Goal: Use online tool/utility: Utilize a website feature to perform a specific function

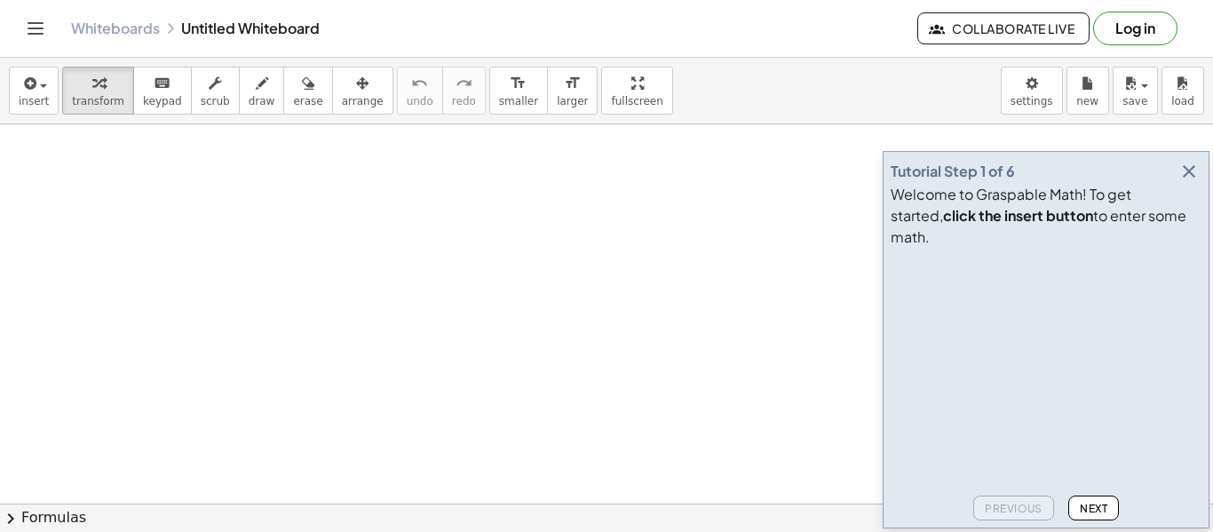
click at [1080, 513] on span "Next" at bounding box center [1094, 508] width 28 height 13
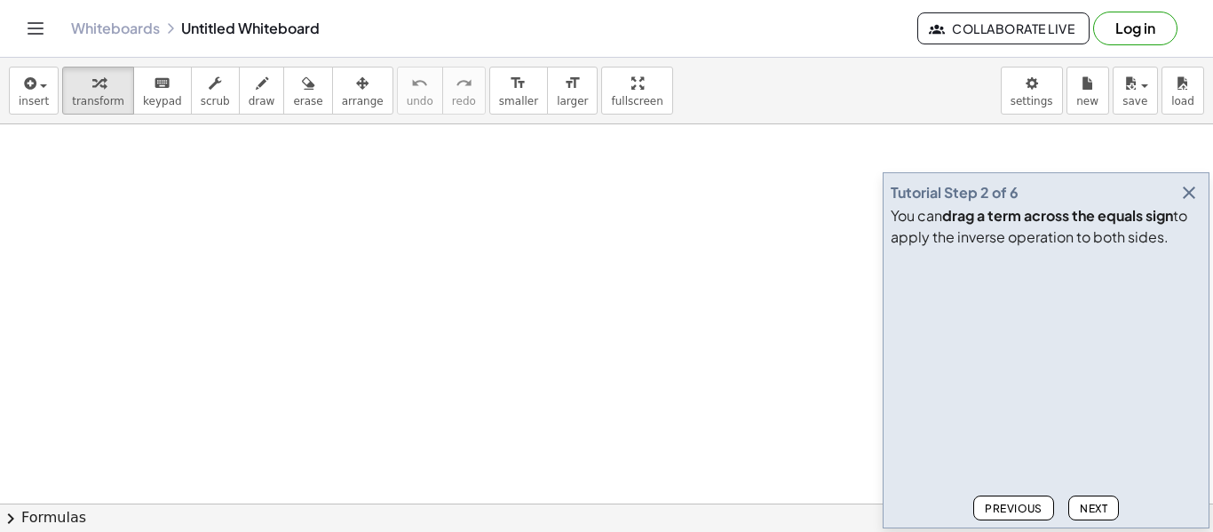
click at [1080, 513] on span "Next" at bounding box center [1094, 508] width 28 height 13
click at [1085, 506] on span "Next" at bounding box center [1094, 508] width 28 height 13
click at [1085, 508] on span "Next" at bounding box center [1094, 508] width 28 height 13
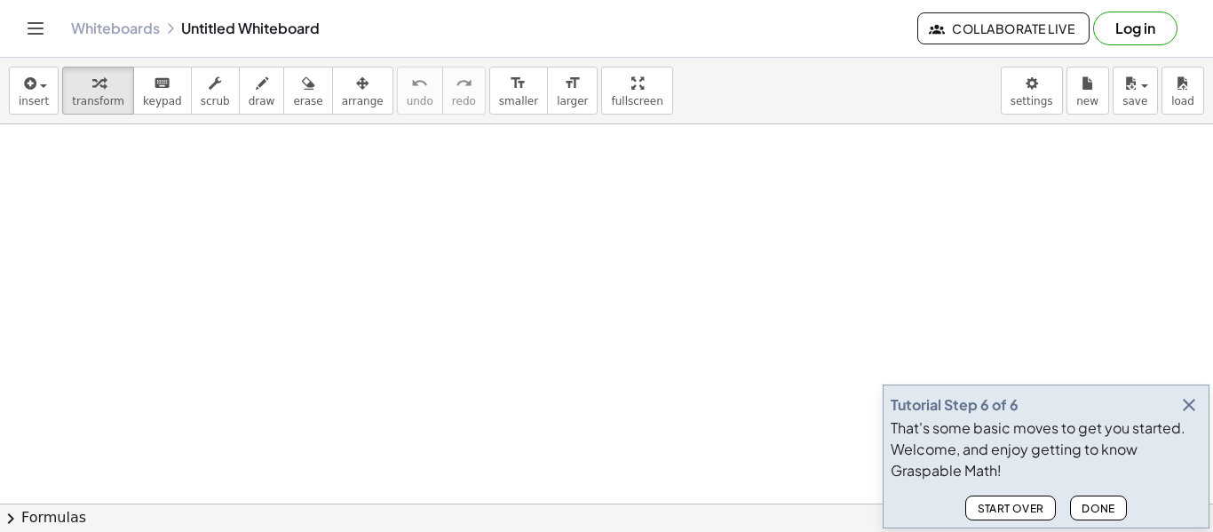
click at [1095, 512] on span "Done" at bounding box center [1099, 508] width 34 height 13
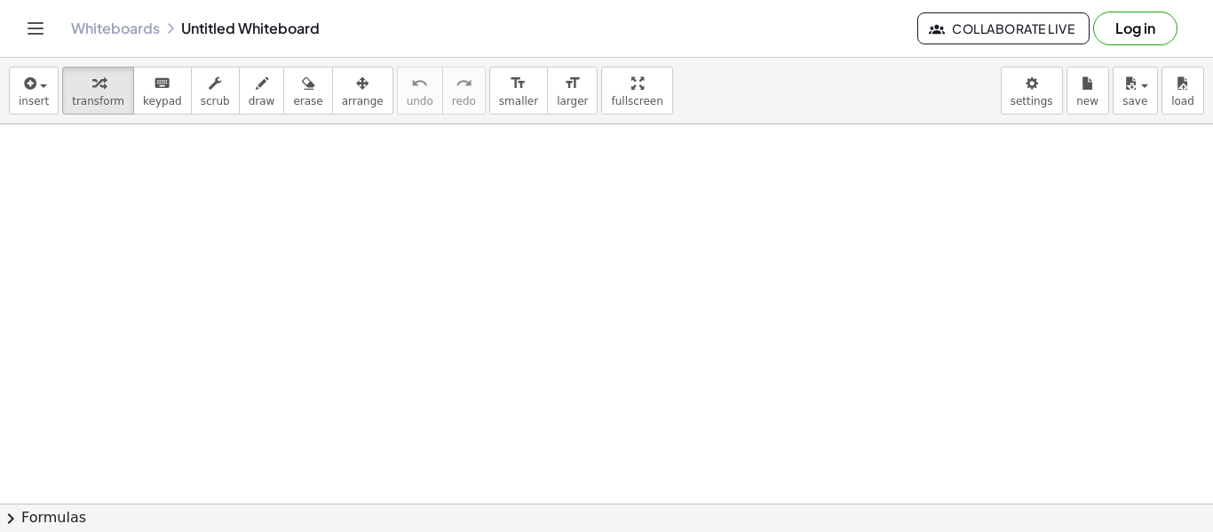
click at [10, 520] on span "chevron_right" at bounding box center [10, 518] width 21 height 21
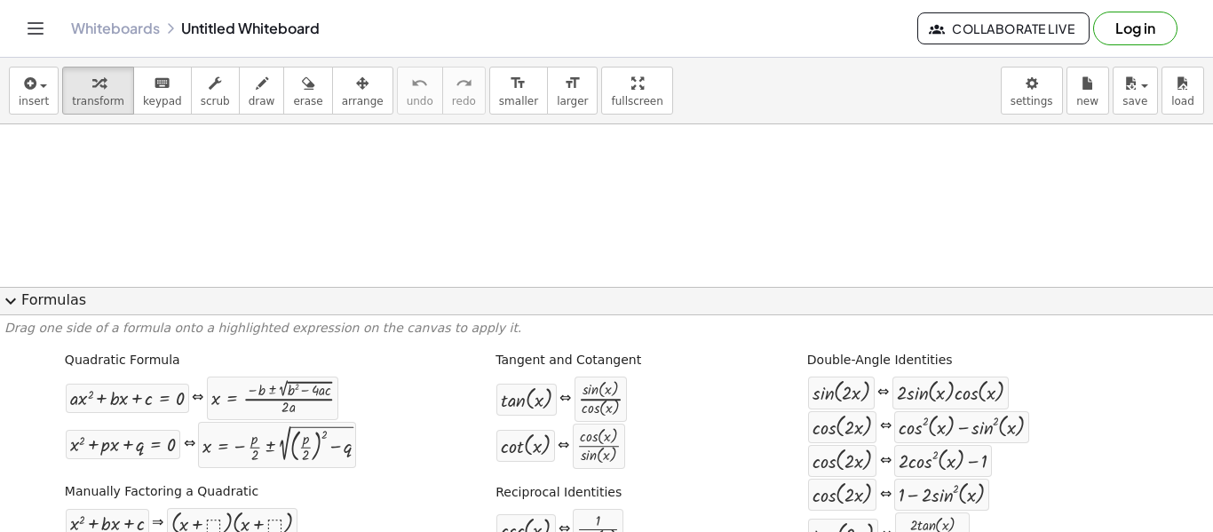
click at [12, 301] on span "expand_more" at bounding box center [10, 300] width 21 height 21
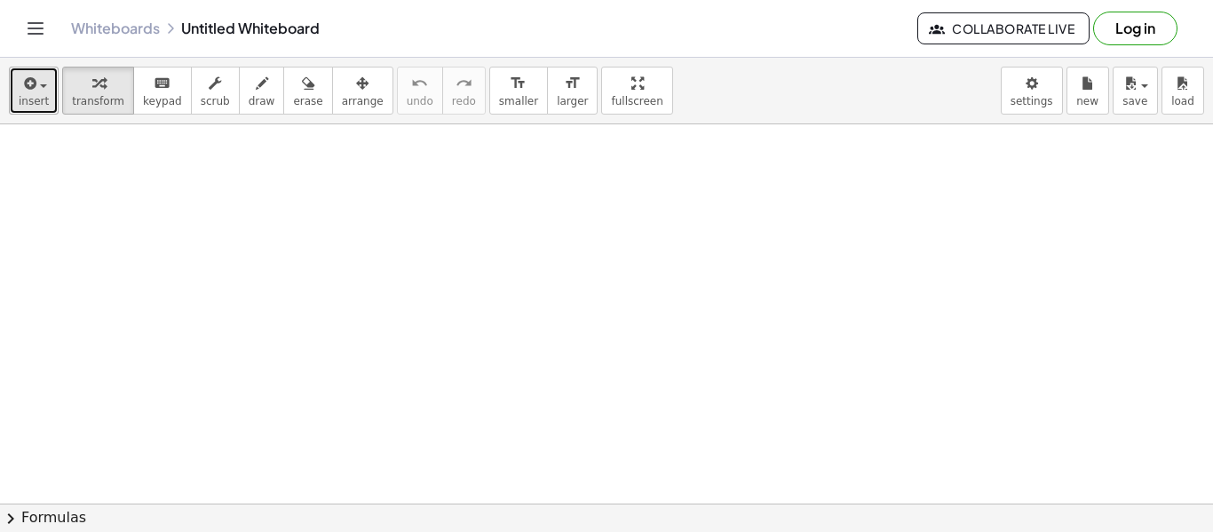
click at [45, 99] on button "insert" at bounding box center [34, 91] width 50 height 48
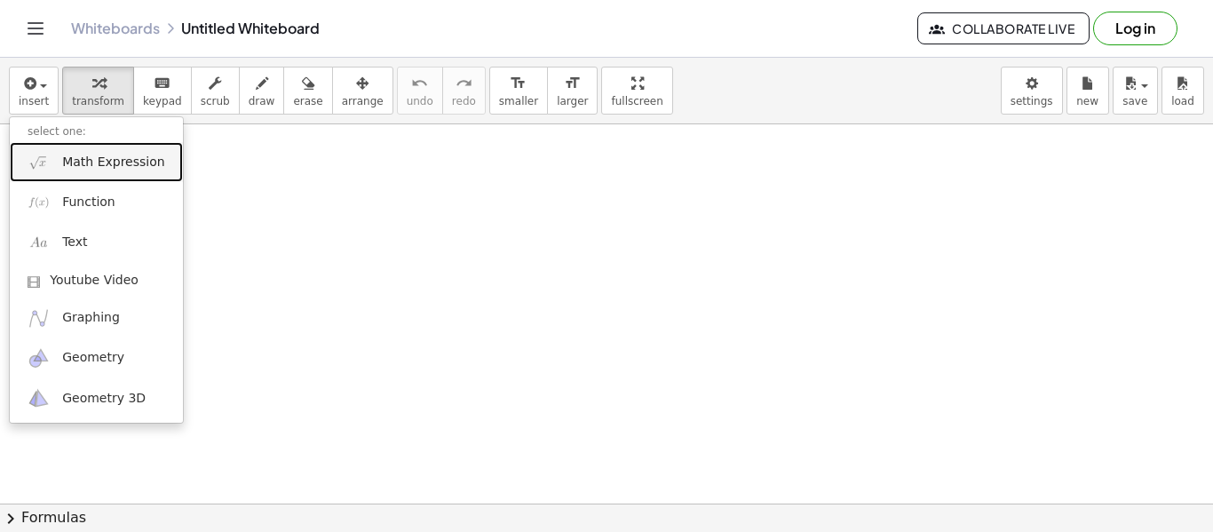
click at [82, 165] on span "Math Expression" at bounding box center [113, 163] width 102 height 18
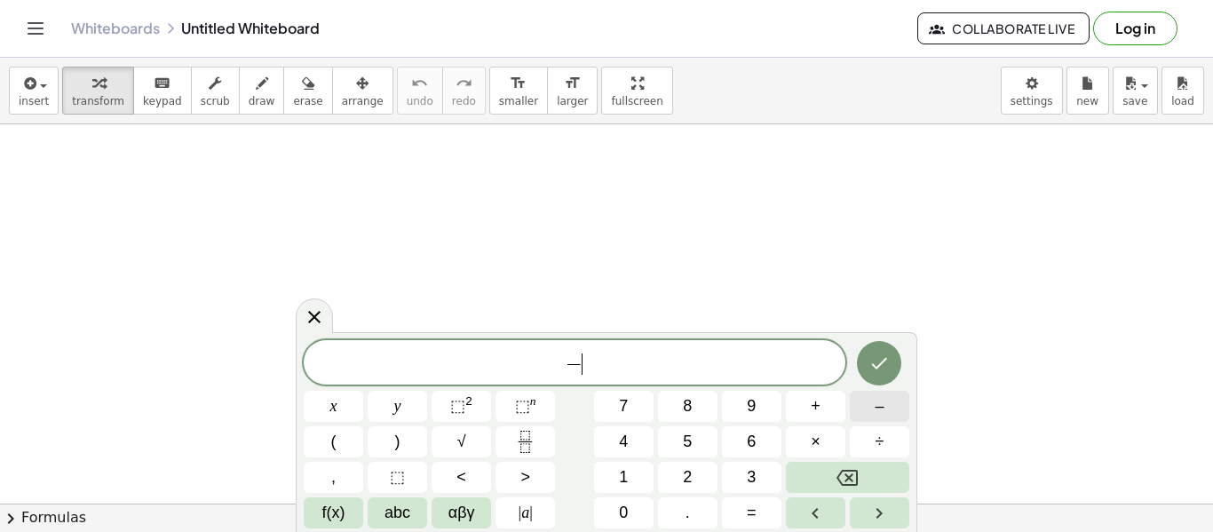
scroll to position [4, 0]
click at [770, 509] on button "=" at bounding box center [752, 512] width 60 height 31
click at [869, 409] on button "–" at bounding box center [880, 406] width 60 height 31
click at [639, 484] on button "1" at bounding box center [624, 477] width 60 height 31
click at [670, 448] on button "5" at bounding box center [688, 441] width 60 height 31
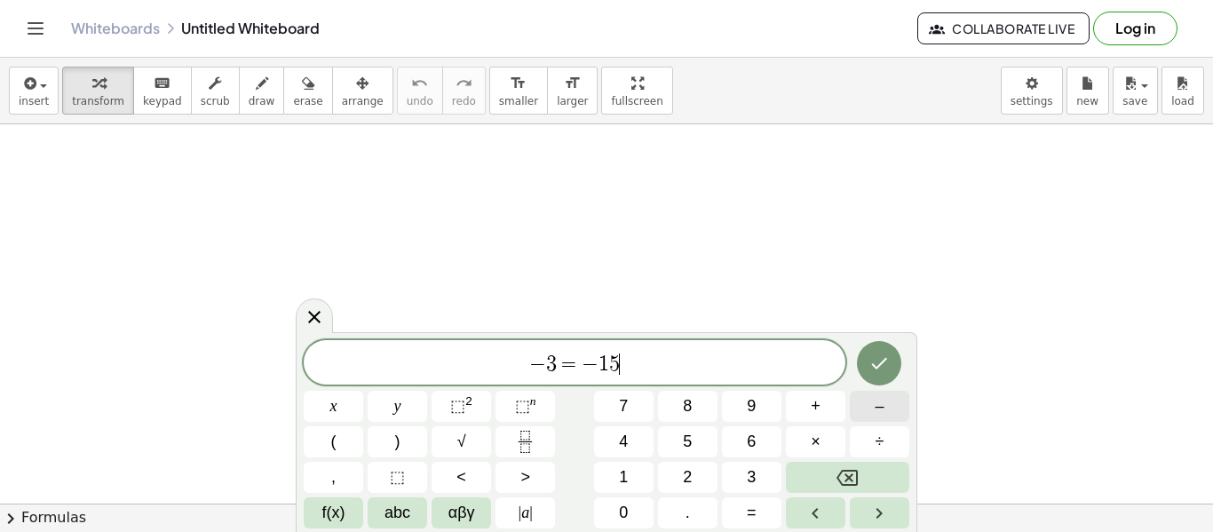
click at [891, 409] on button "–" at bounding box center [880, 406] width 60 height 31
click at [694, 471] on button "2" at bounding box center [688, 477] width 60 height 31
click at [349, 444] on button "(" at bounding box center [334, 441] width 60 height 31
click at [872, 404] on button "–" at bounding box center [880, 406] width 60 height 31
click at [630, 484] on button "1" at bounding box center [624, 477] width 60 height 31
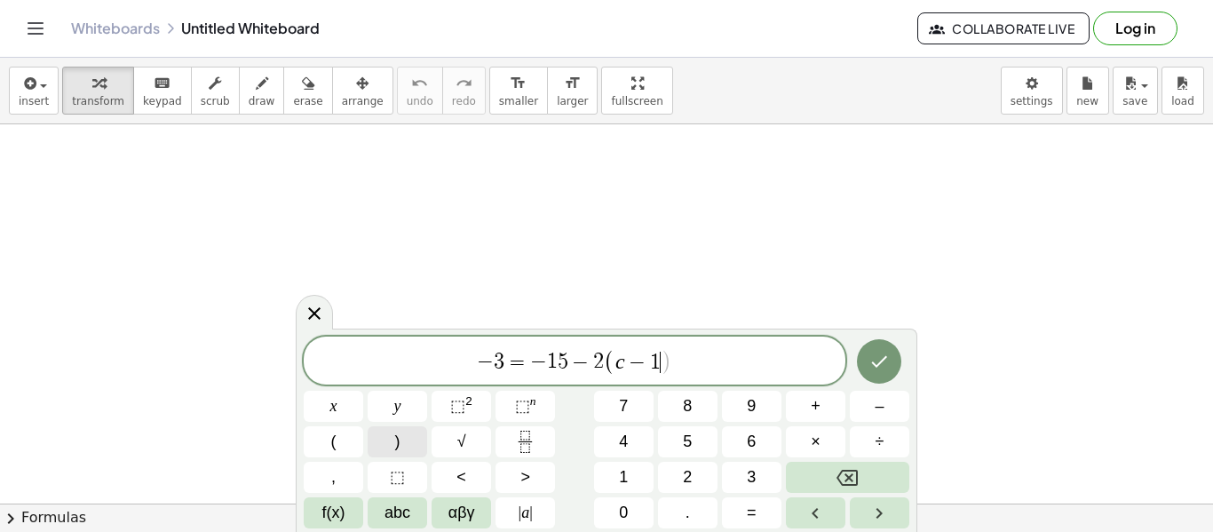
click at [417, 436] on button ")" at bounding box center [398, 441] width 60 height 31
click at [885, 409] on button "–" at bounding box center [880, 406] width 60 height 31
click at [757, 482] on button "3" at bounding box center [752, 477] width 60 height 31
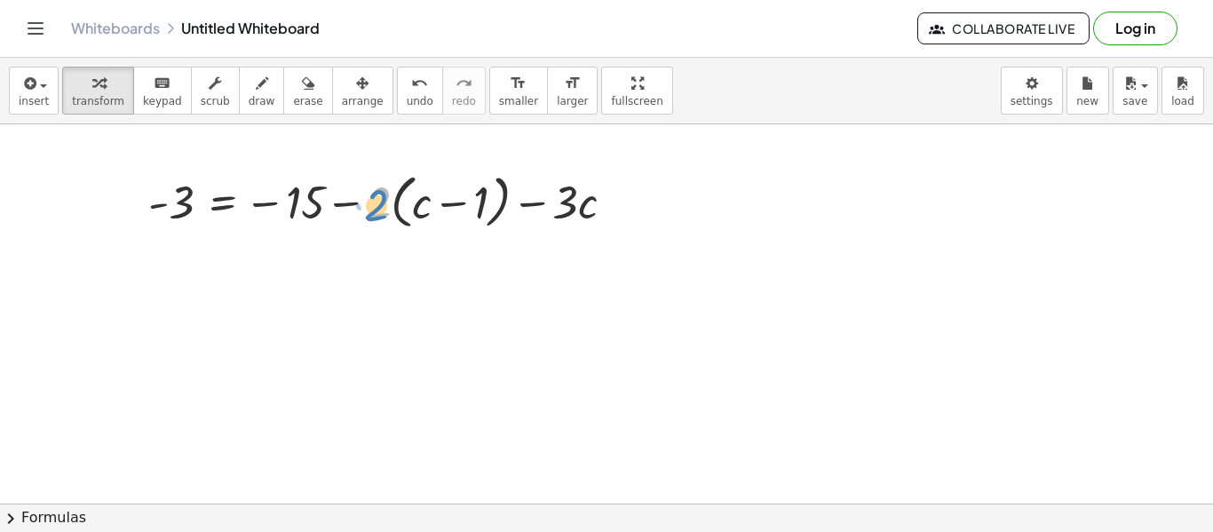
click at [372, 204] on div at bounding box center [388, 201] width 498 height 68
click at [346, 203] on div at bounding box center [388, 201] width 498 height 68
drag, startPoint x: 381, startPoint y: 212, endPoint x: 470, endPoint y: 219, distance: 89.0
click at [470, 219] on div at bounding box center [388, 201] width 498 height 68
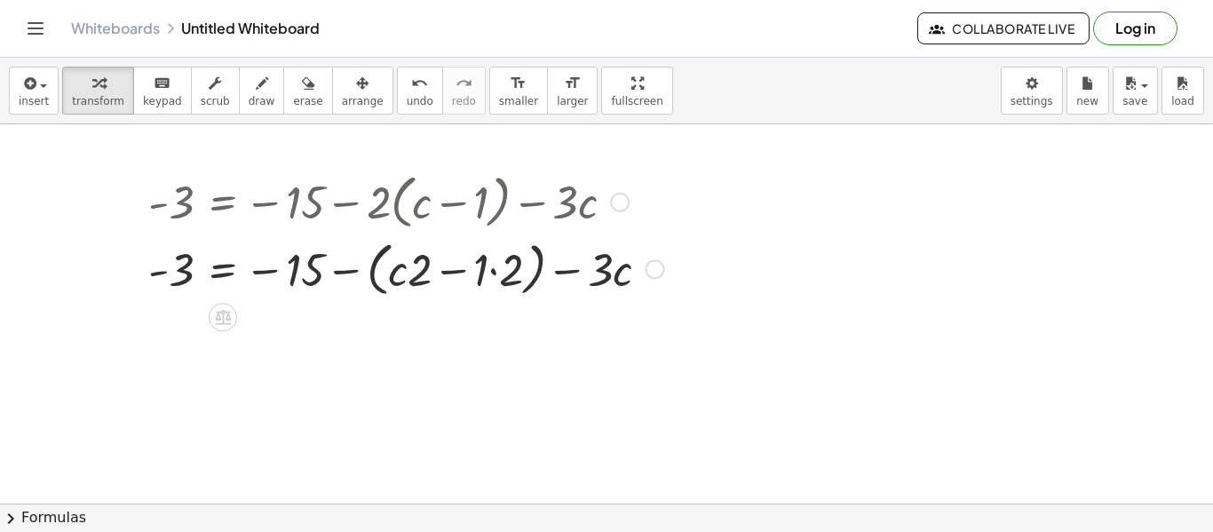
click at [498, 268] on div at bounding box center [405, 268] width 533 height 68
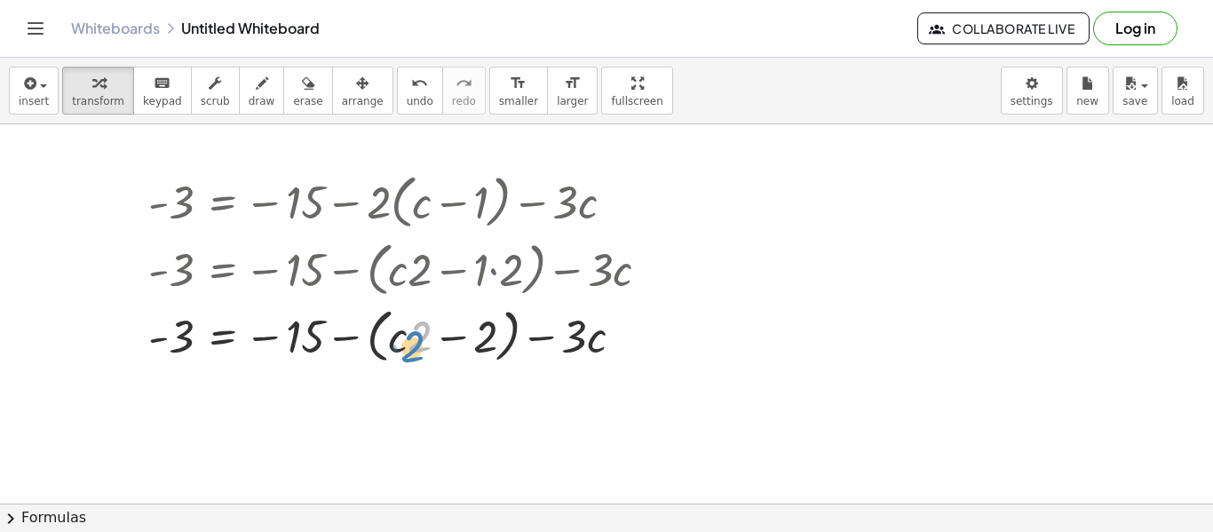
click at [409, 347] on div at bounding box center [405, 335] width 533 height 68
drag, startPoint x: 346, startPoint y: 338, endPoint x: 402, endPoint y: 342, distance: 57.0
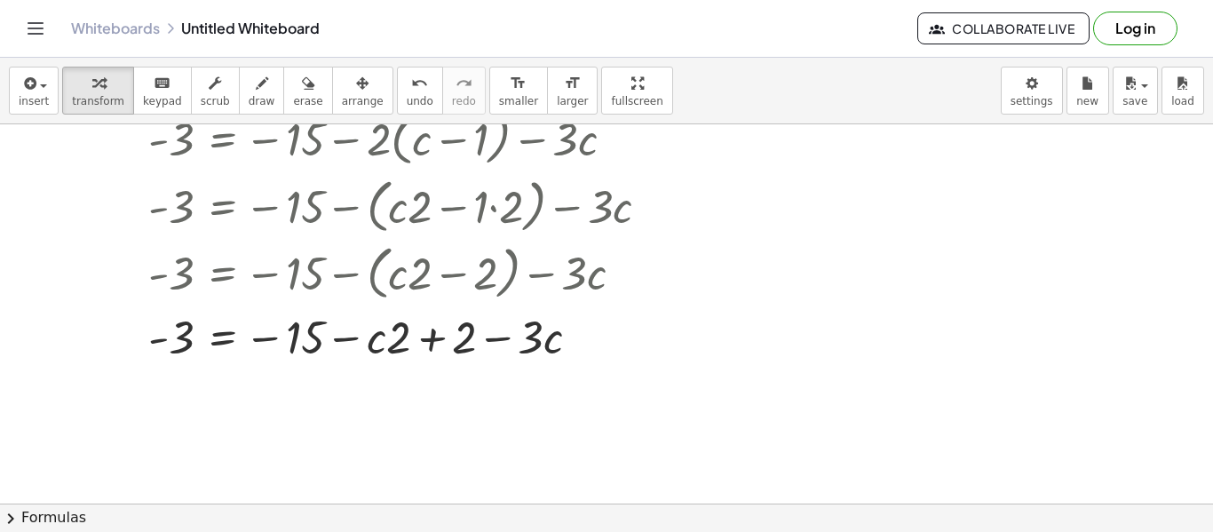
scroll to position [65, 0]
drag, startPoint x: 449, startPoint y: 343, endPoint x: 290, endPoint y: 340, distance: 159.9
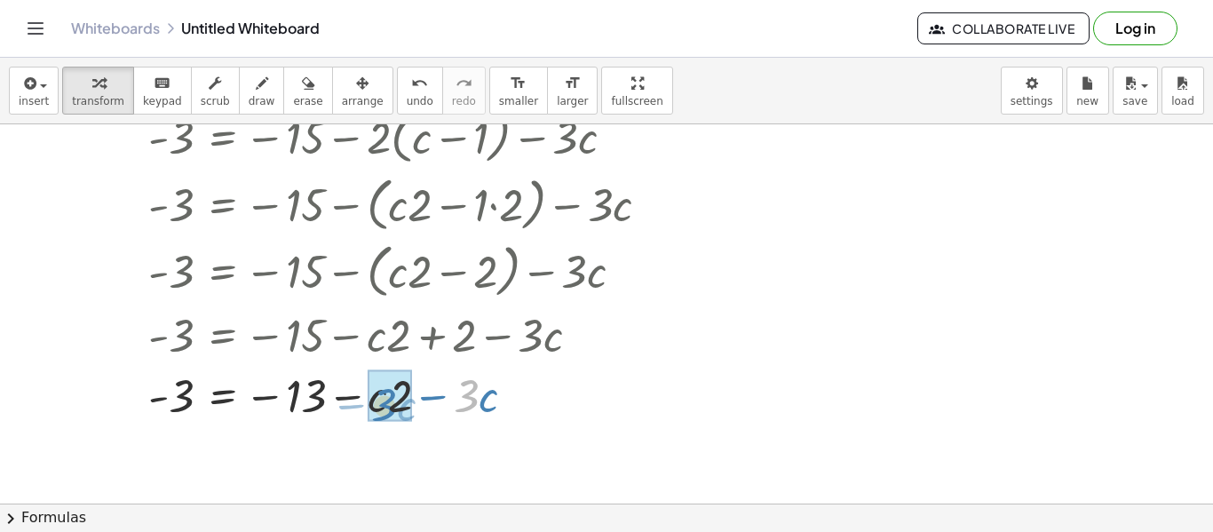
drag, startPoint x: 473, startPoint y: 395, endPoint x: 393, endPoint y: 398, distance: 80.0
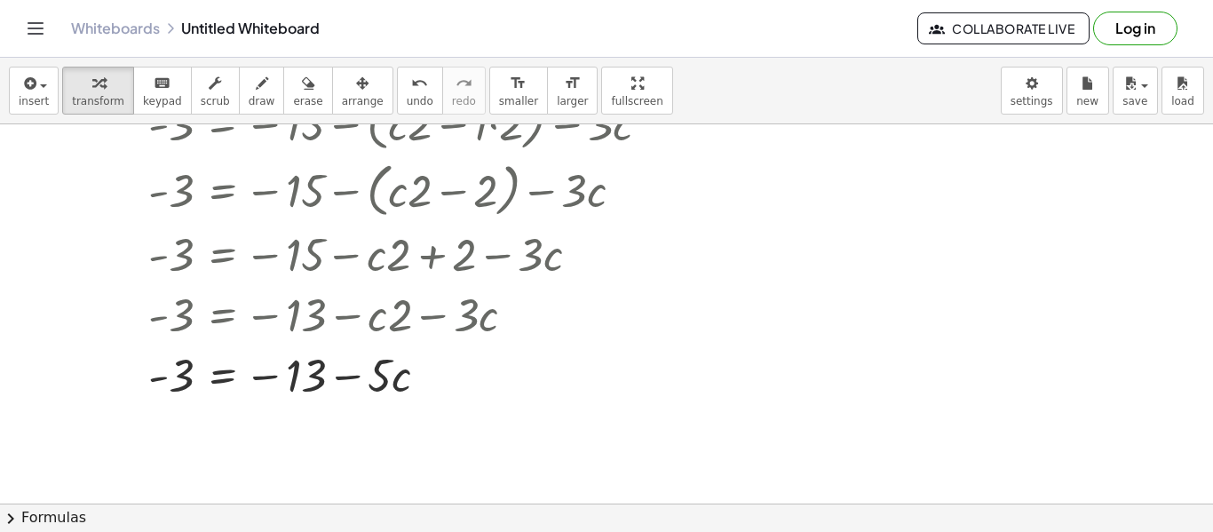
scroll to position [161, 0]
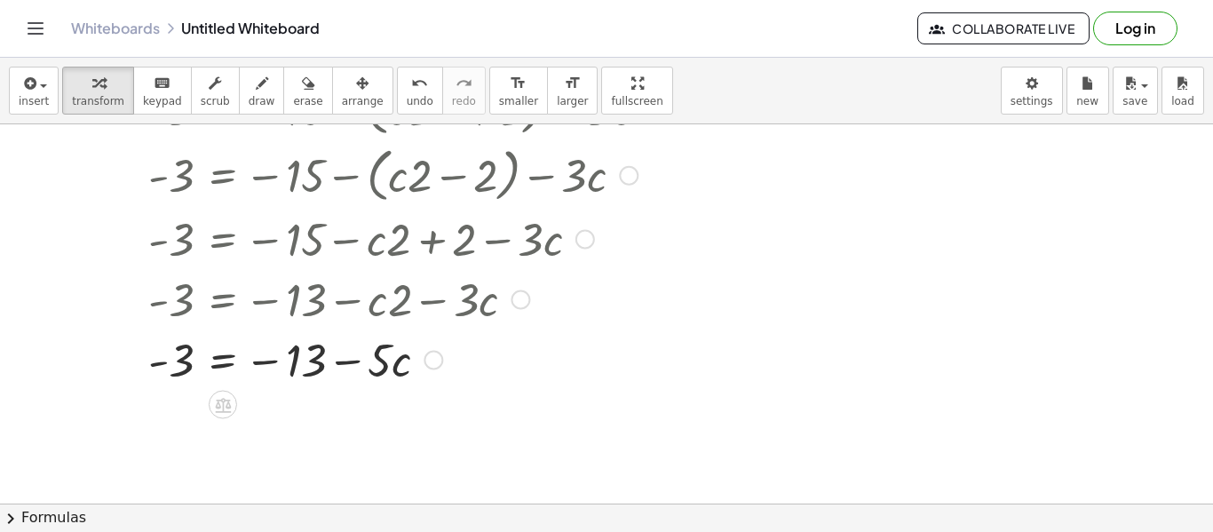
click at [271, 363] on div at bounding box center [405, 359] width 533 height 60
click at [292, 362] on div at bounding box center [405, 359] width 533 height 60
click at [854, 441] on div "- 3 = − 15 − · 2 · ( + c − 1 ) − · 3 · c - 3 = − 15 − ( + · c · 2 − · 1 · 2 ) −…" at bounding box center [606, 401] width 1213 height 874
click at [301, 363] on div at bounding box center [405, 359] width 533 height 60
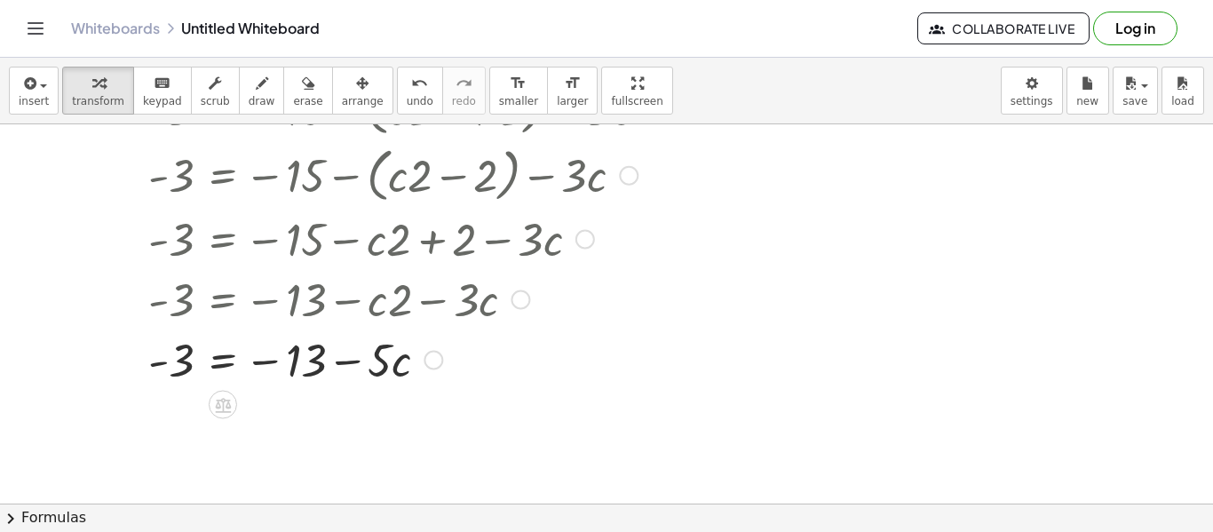
click at [301, 363] on div at bounding box center [405, 359] width 533 height 60
click at [438, 362] on div at bounding box center [434, 361] width 20 height 20
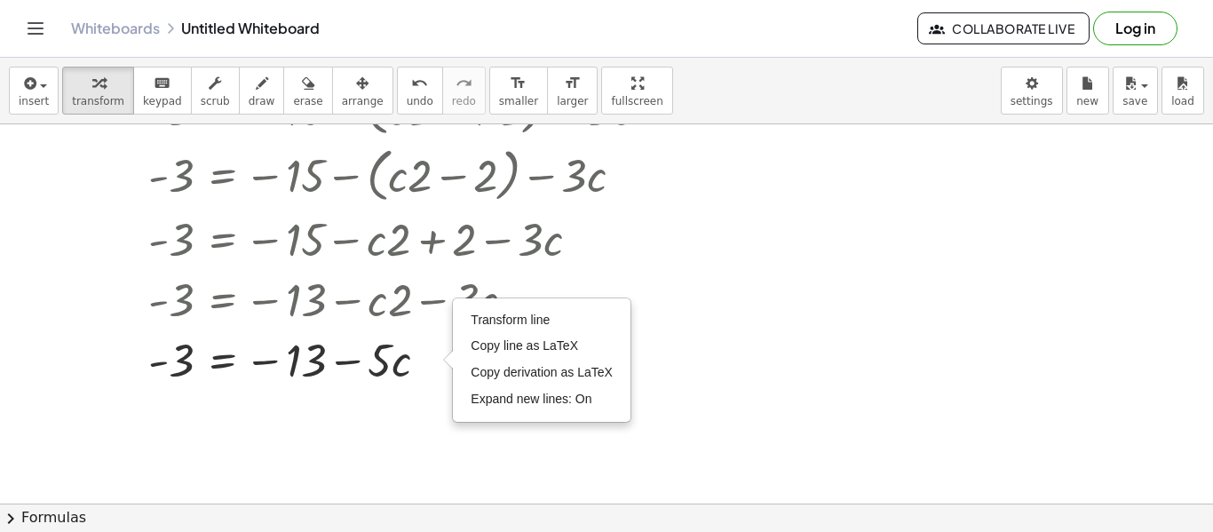
click at [747, 449] on div at bounding box center [606, 401] width 1213 height 874
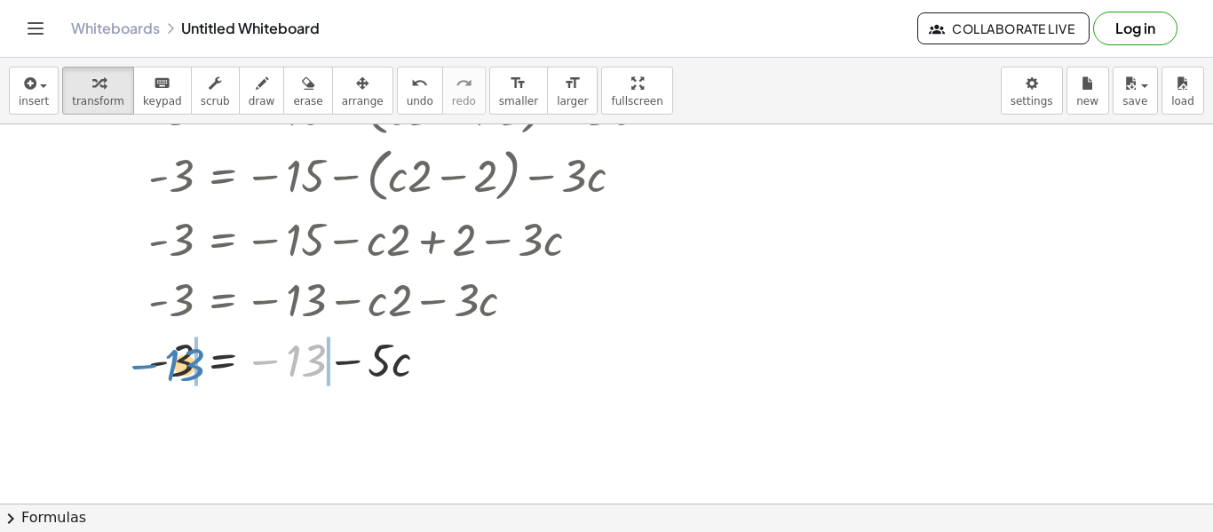
drag, startPoint x: 298, startPoint y: 370, endPoint x: 176, endPoint y: 375, distance: 121.8
click at [176, 375] on div at bounding box center [405, 359] width 533 height 60
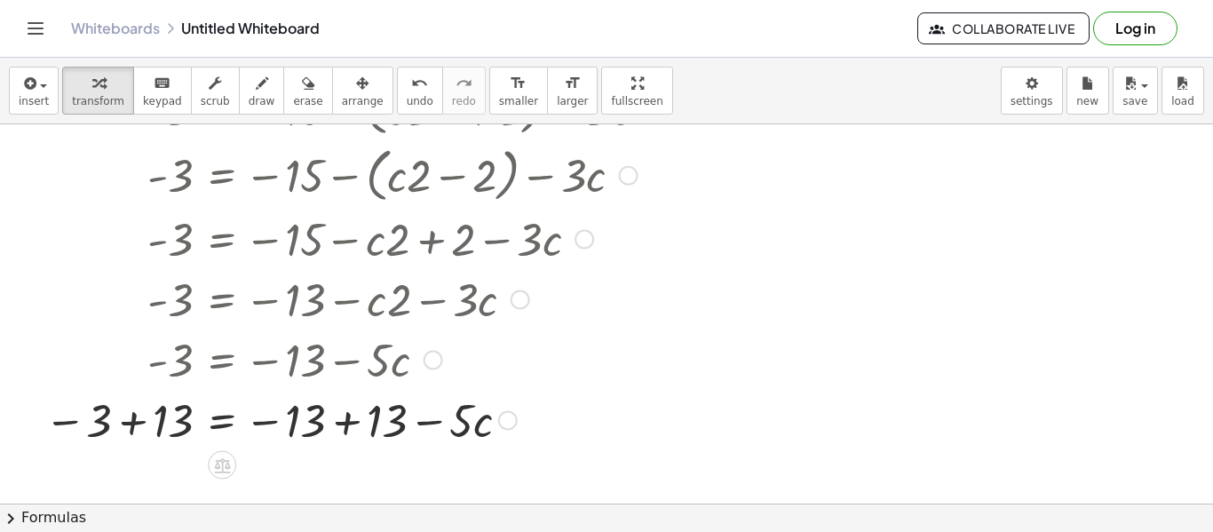
click at [318, 423] on div at bounding box center [354, 419] width 637 height 60
click at [349, 422] on div at bounding box center [354, 419] width 637 height 60
click at [124, 425] on div at bounding box center [354, 419] width 637 height 60
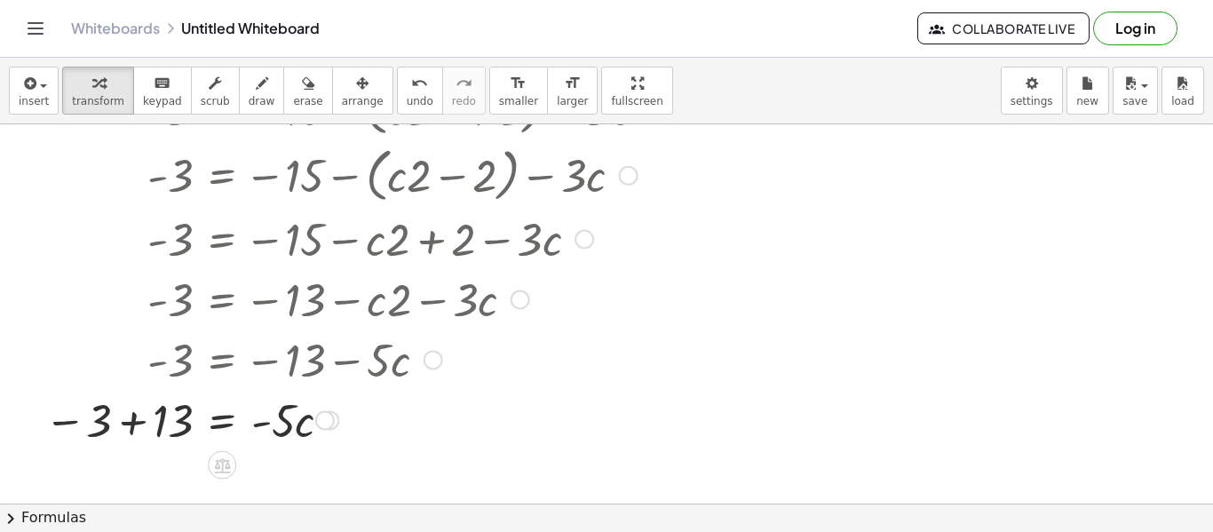
click at [44, 425] on div at bounding box center [31, 228] width 27 height 452
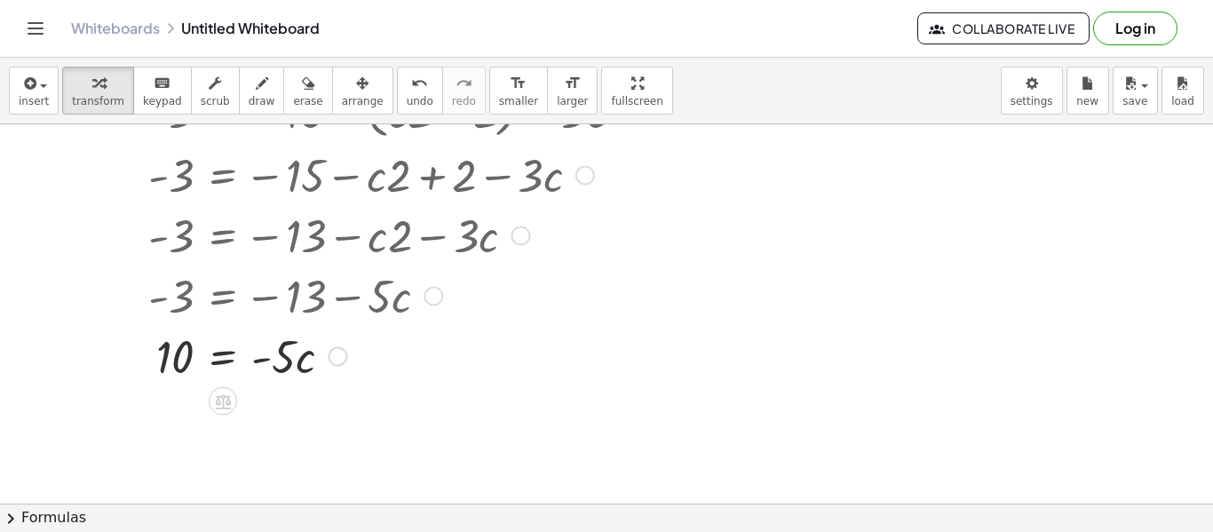
scroll to position [228, 0]
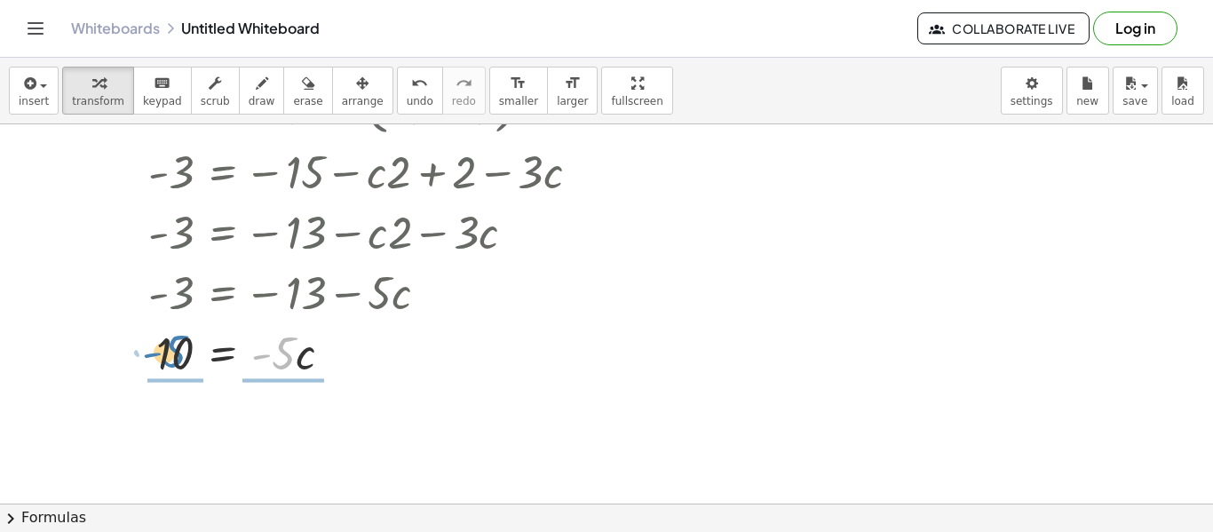
drag, startPoint x: 285, startPoint y: 362, endPoint x: 175, endPoint y: 362, distance: 110.1
click at [175, 362] on div at bounding box center [405, 352] width 533 height 60
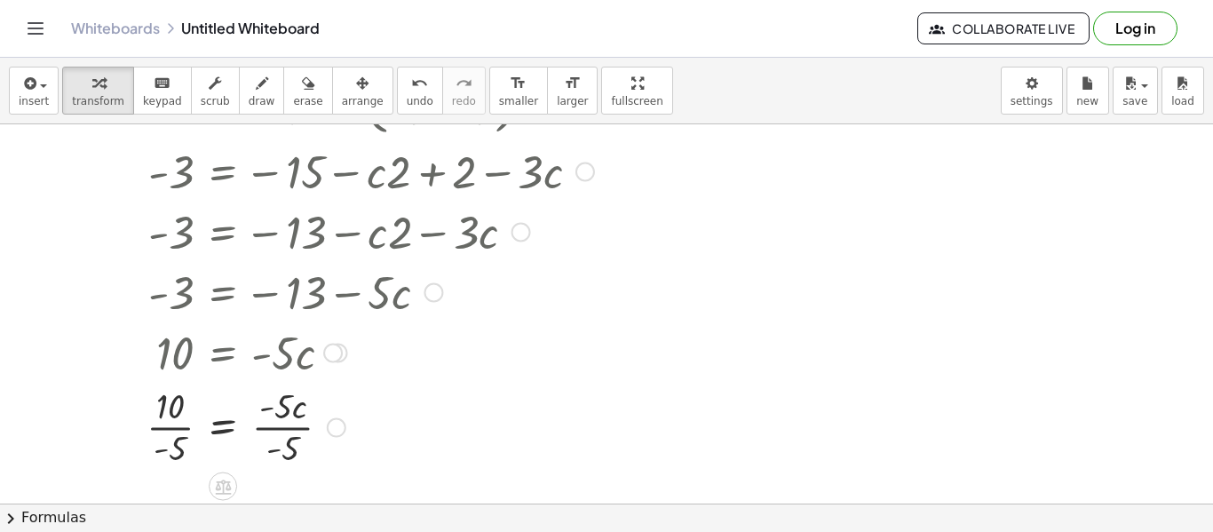
click at [295, 445] on div at bounding box center [406, 425] width 536 height 89
click at [178, 444] on div at bounding box center [406, 425] width 536 height 89
click at [178, 444] on div at bounding box center [405, 426] width 533 height 59
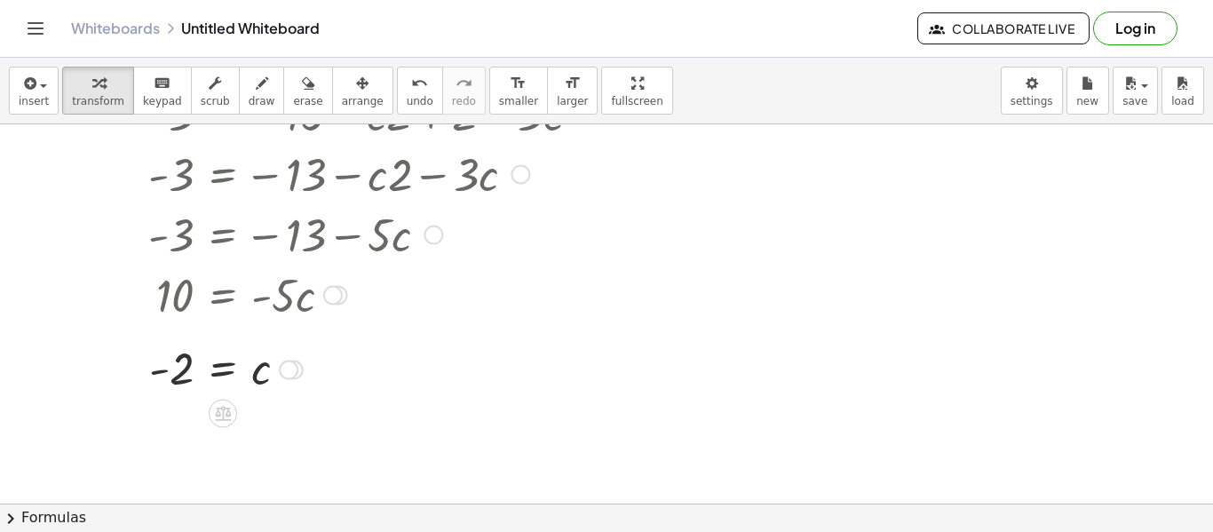
scroll to position [288, 0]
click at [219, 368] on div at bounding box center [405, 367] width 533 height 59
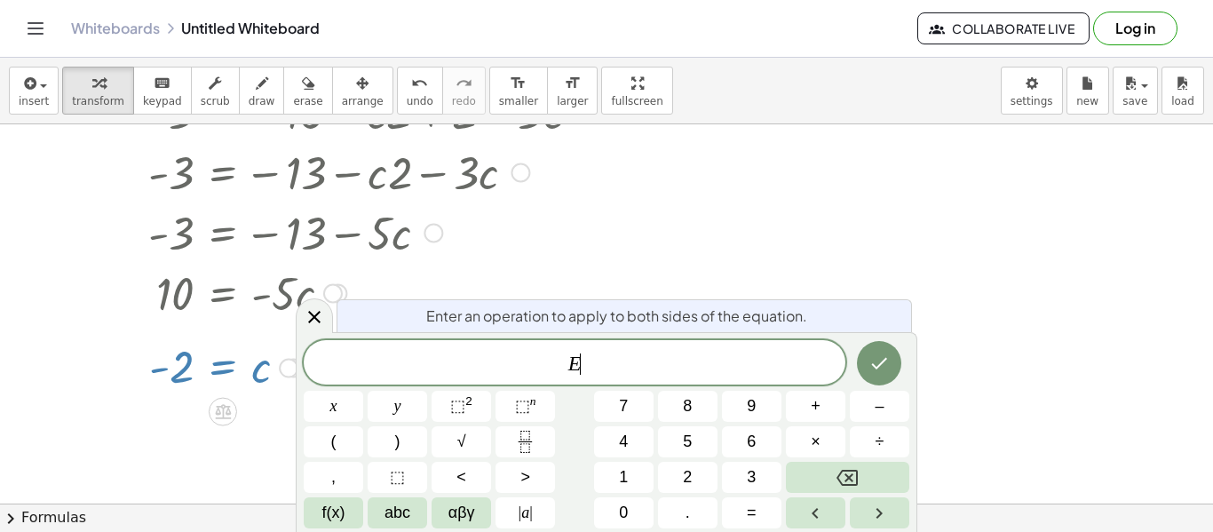
scroll to position [4, 0]
click at [316, 316] on icon at bounding box center [314, 316] width 21 height 21
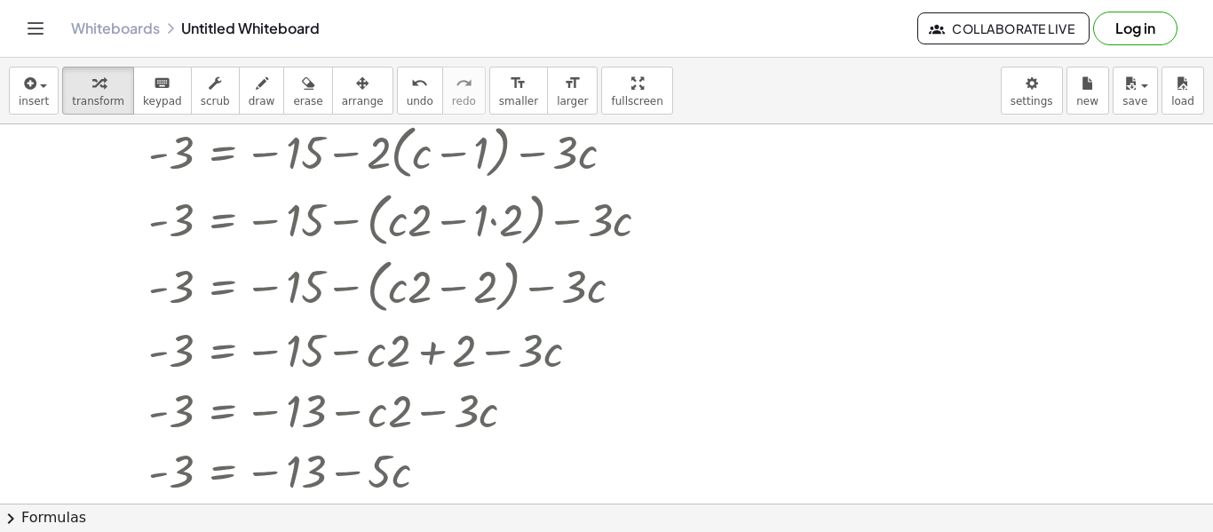
scroll to position [0, 0]
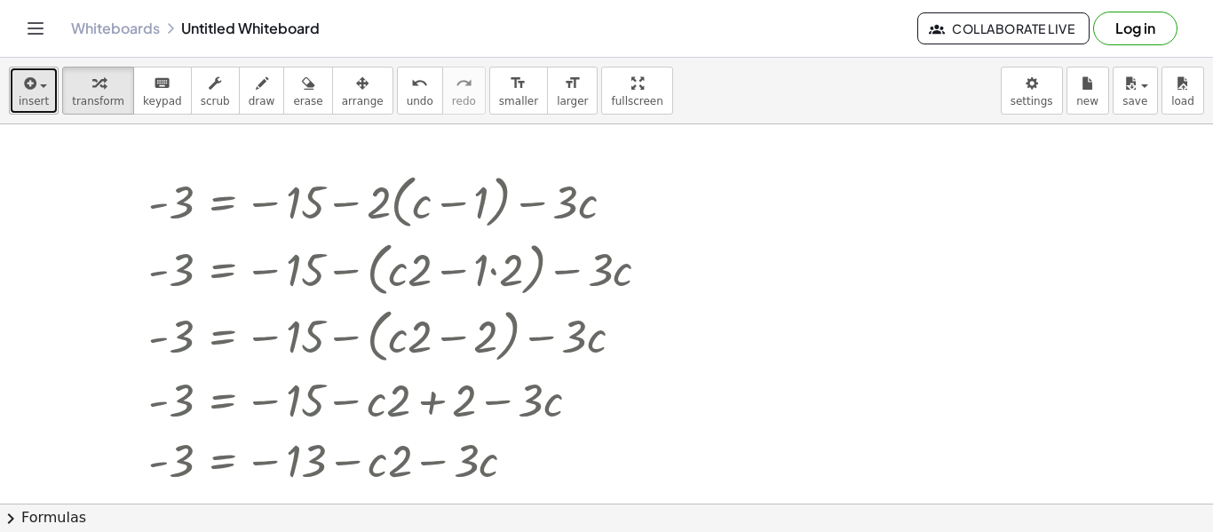
click at [26, 101] on span "insert" at bounding box center [34, 101] width 30 height 12
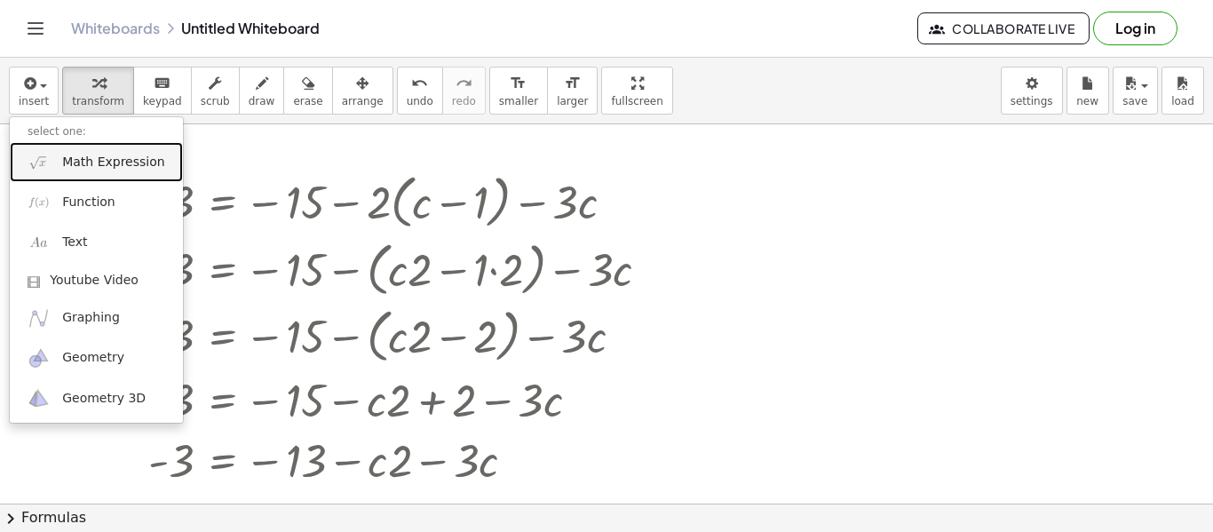
click at [109, 164] on span "Math Expression" at bounding box center [113, 163] width 102 height 18
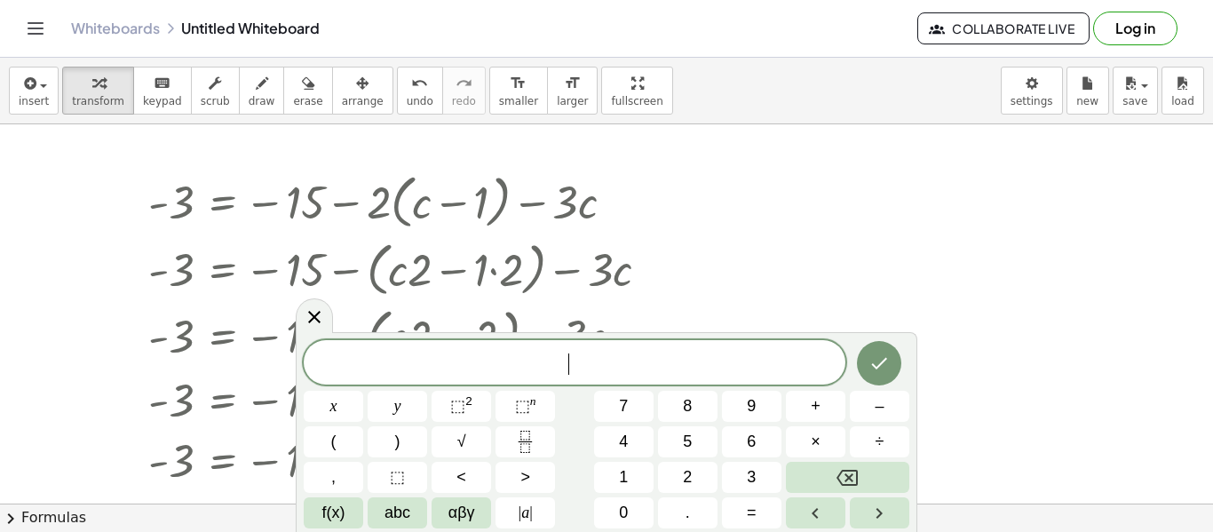
click at [827, 155] on div at bounding box center [606, 503] width 1213 height 759
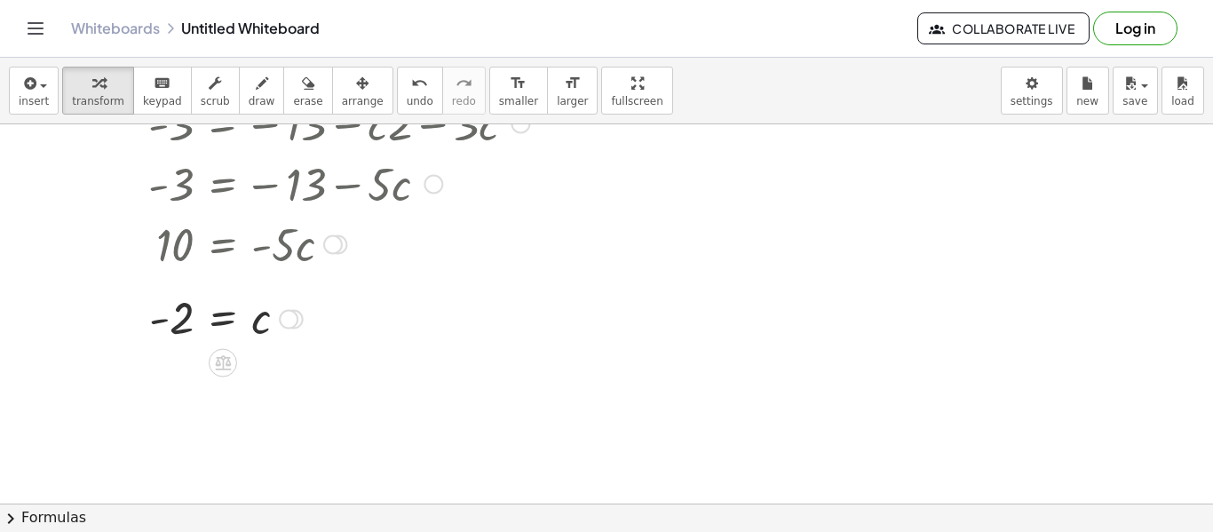
scroll to position [324, 0]
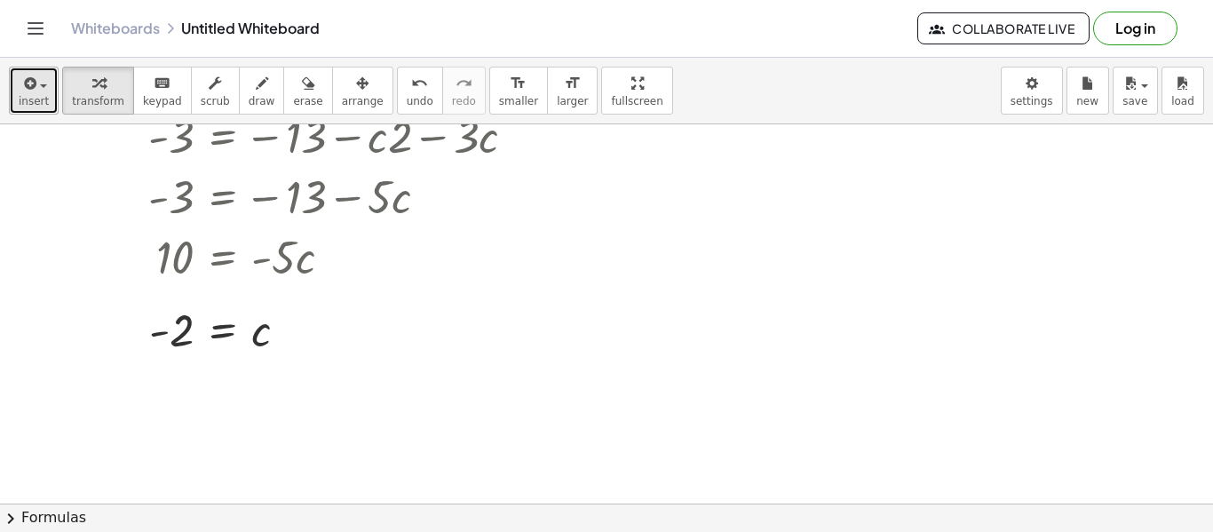
click at [34, 75] on icon "button" at bounding box center [28, 83] width 16 height 21
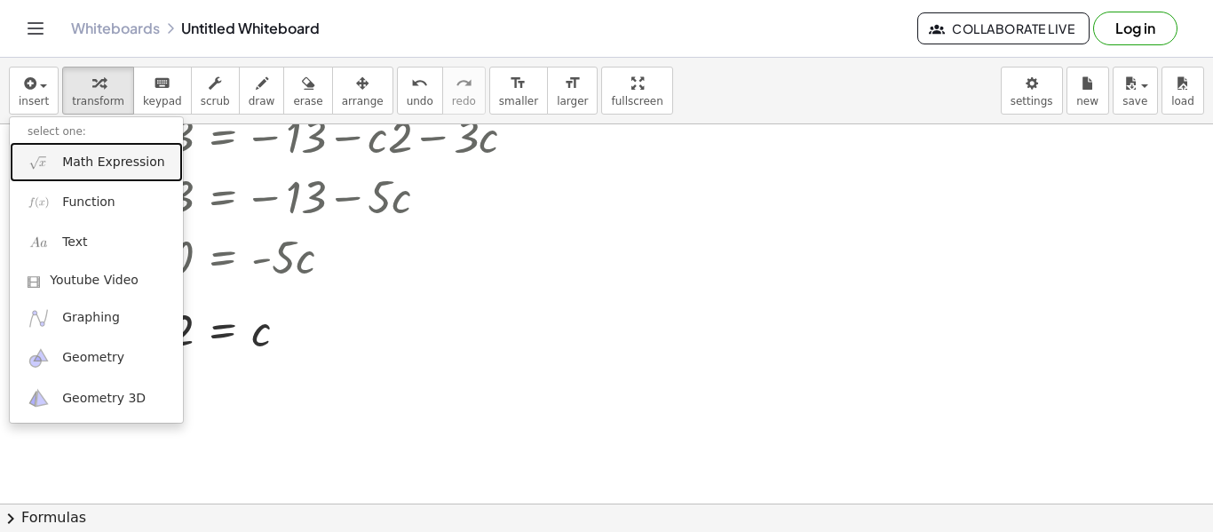
click at [62, 172] on link "Math Expression" at bounding box center [96, 162] width 173 height 40
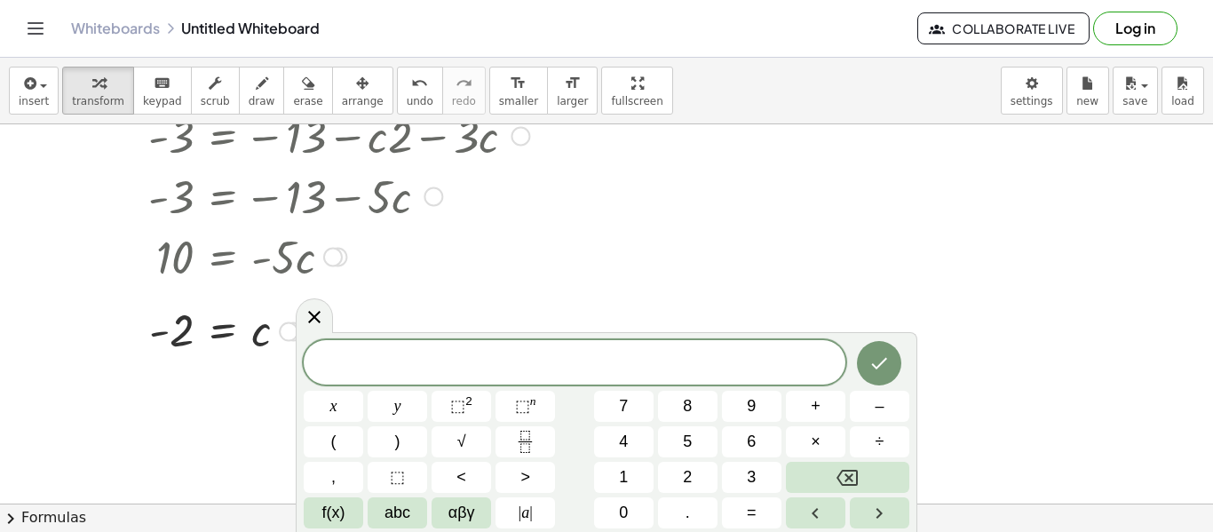
scroll to position [5, 0]
click at [862, 408] on button "–" at bounding box center [880, 406] width 60 height 31
click at [736, 489] on button "3" at bounding box center [752, 477] width 60 height 31
click at [351, 443] on button "(" at bounding box center [334, 441] width 60 height 31
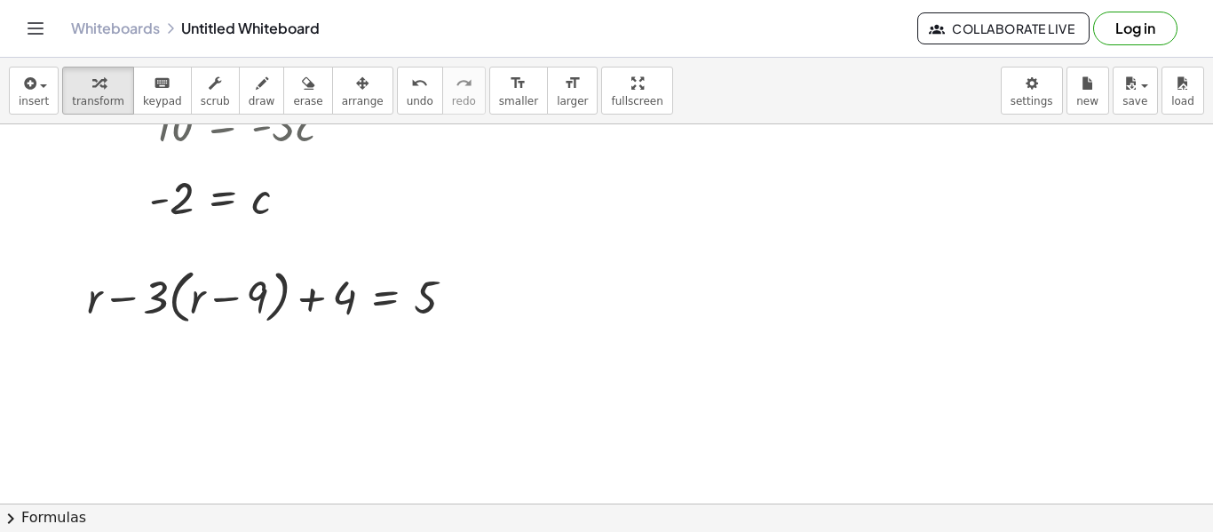
scroll to position [461, 0]
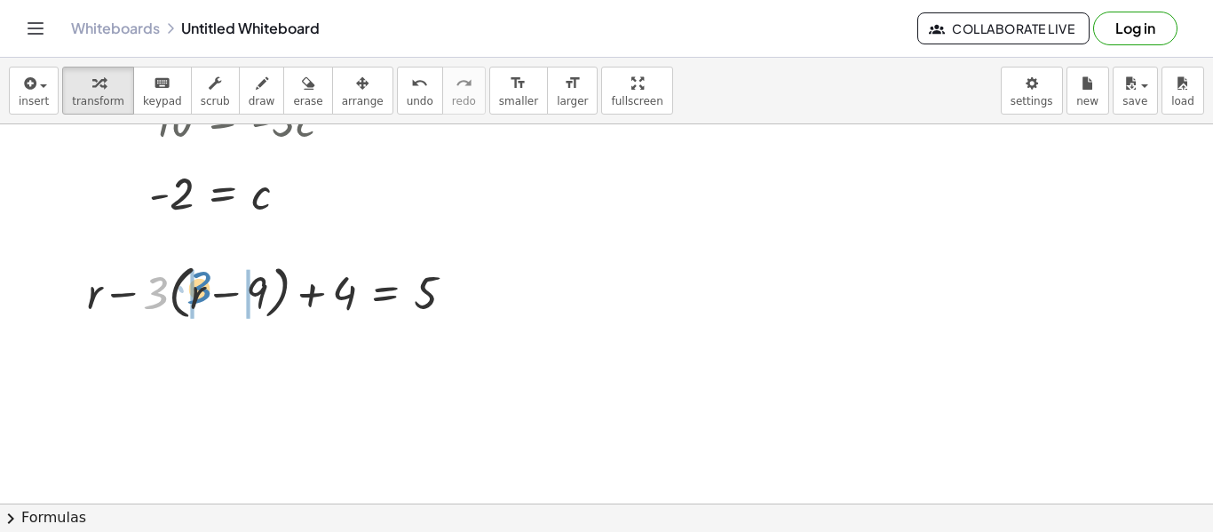
drag, startPoint x: 160, startPoint y: 295, endPoint x: 205, endPoint y: 291, distance: 45.4
click at [205, 291] on div at bounding box center [278, 292] width 400 height 68
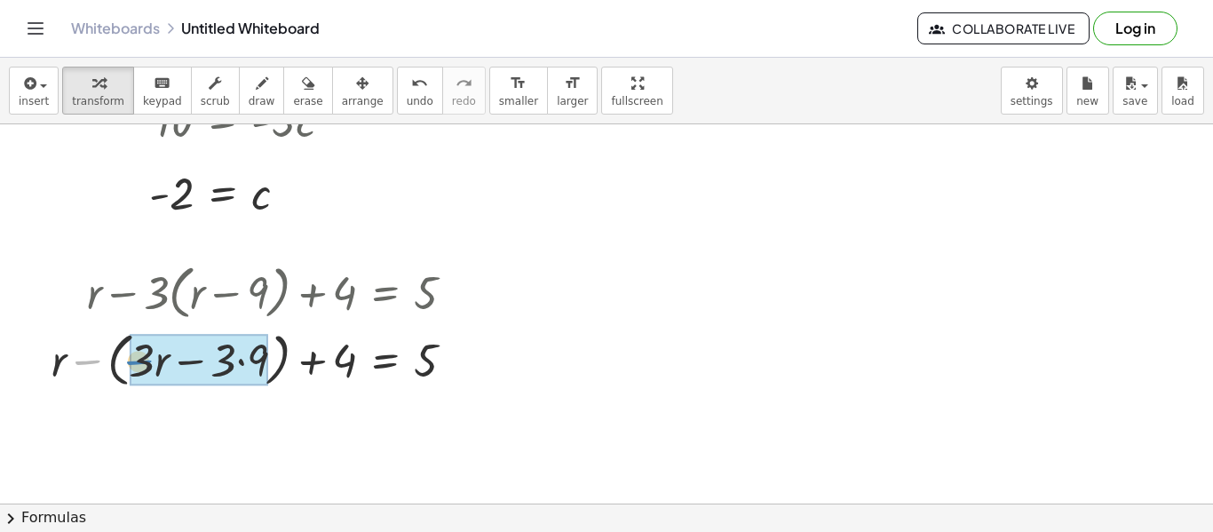
drag, startPoint x: 90, startPoint y: 360, endPoint x: 144, endPoint y: 360, distance: 54.2
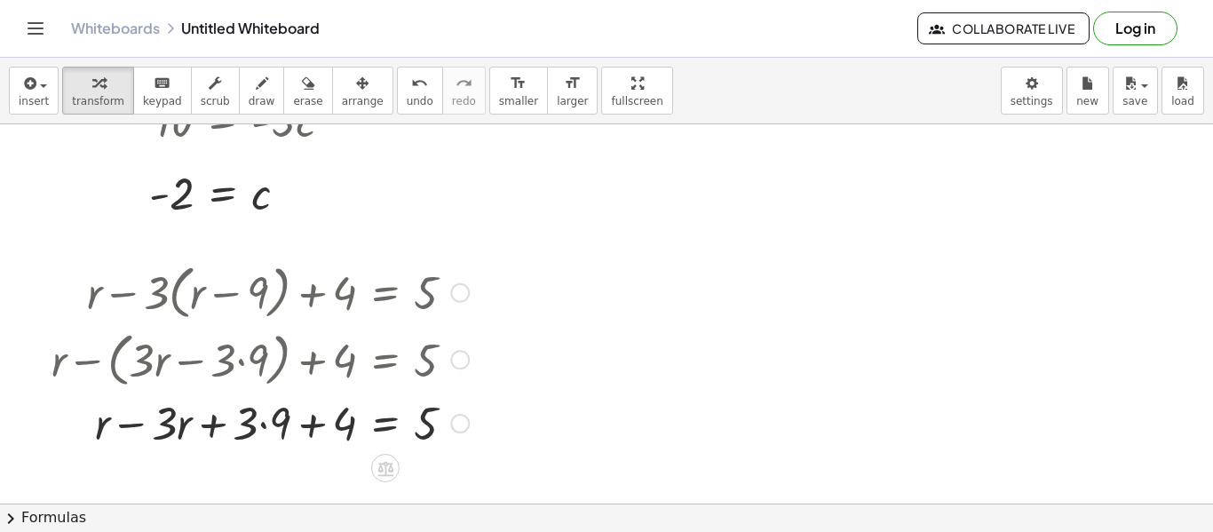
click at [250, 435] on div at bounding box center [260, 422] width 435 height 60
click at [266, 421] on div at bounding box center [260, 422] width 435 height 60
drag, startPoint x: 117, startPoint y: 424, endPoint x: 195, endPoint y: 434, distance: 78.9
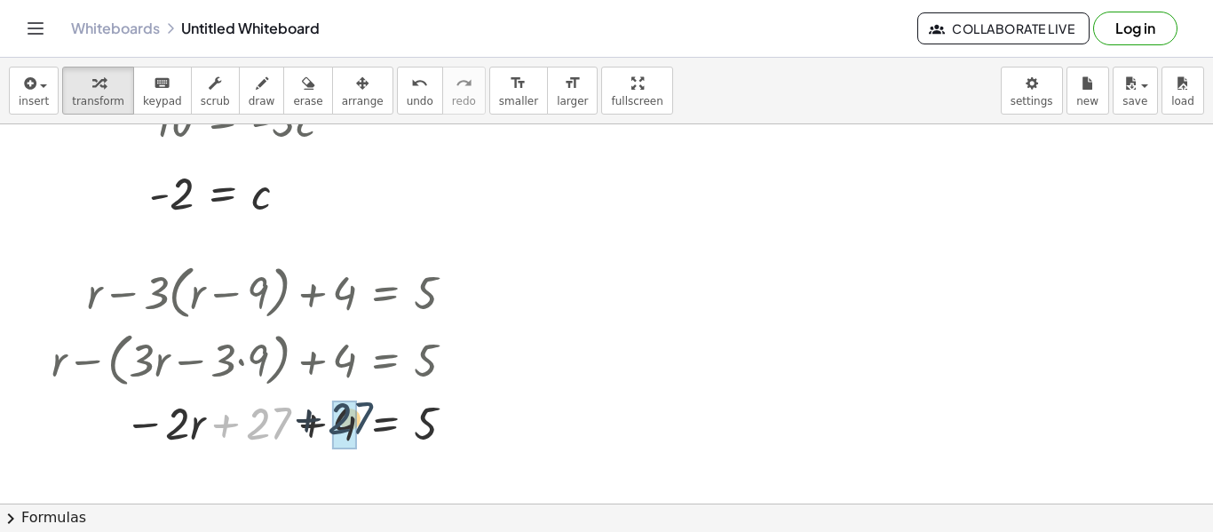
drag, startPoint x: 260, startPoint y: 421, endPoint x: 345, endPoint y: 415, distance: 84.6
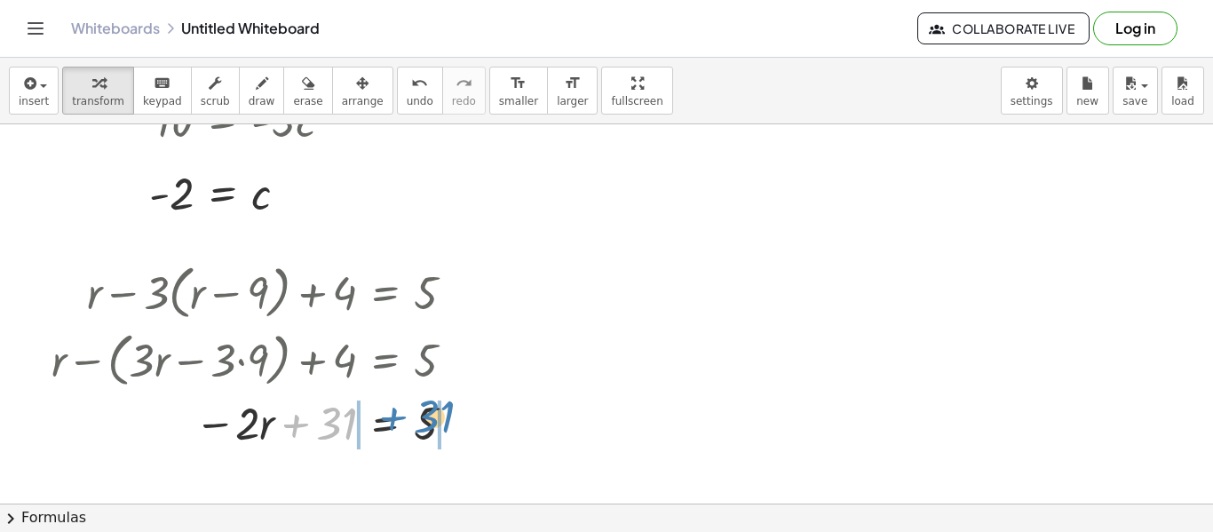
drag, startPoint x: 330, startPoint y: 433, endPoint x: 426, endPoint y: 426, distance: 96.2
click at [426, 426] on div at bounding box center [260, 422] width 435 height 60
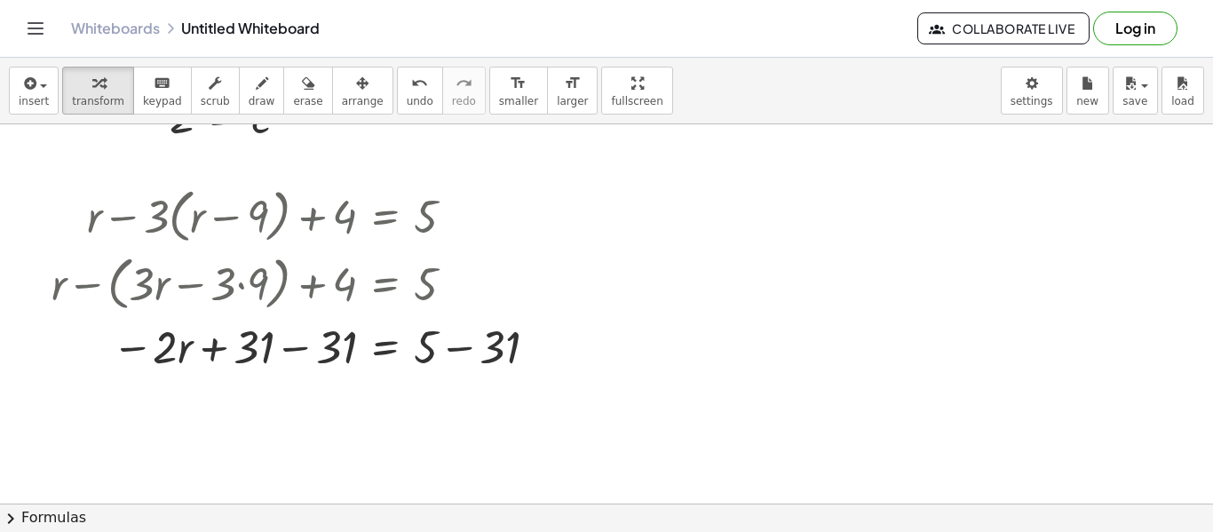
scroll to position [539, 0]
click at [262, 346] on div at bounding box center [298, 344] width 510 height 60
click at [296, 347] on div at bounding box center [298, 344] width 510 height 60
click at [296, 347] on div at bounding box center [302, 344] width 518 height 60
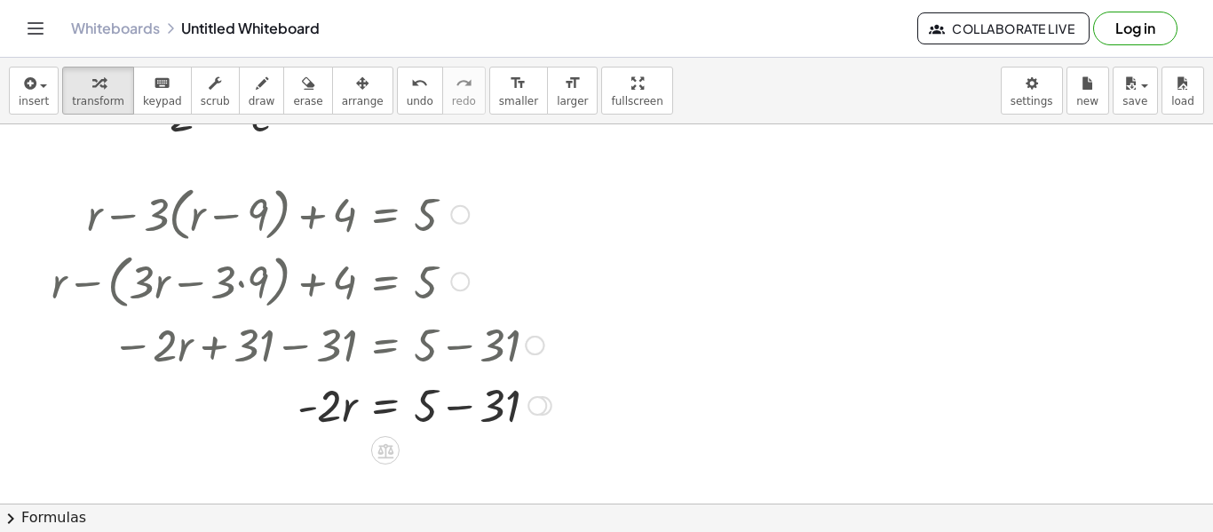
click at [458, 409] on div at bounding box center [302, 404] width 518 height 60
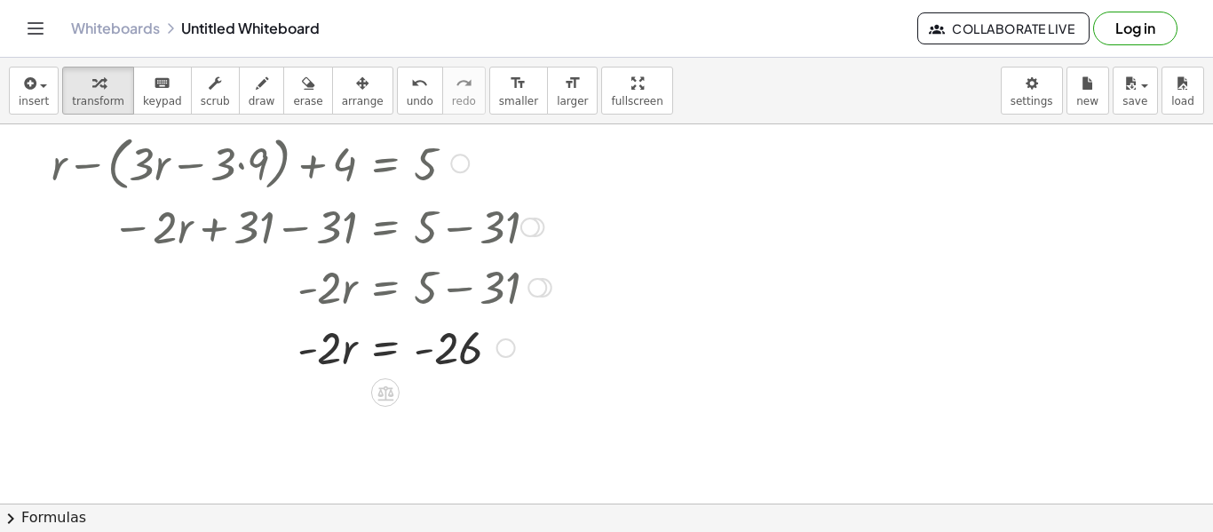
scroll to position [658, 0]
drag, startPoint x: 332, startPoint y: 339, endPoint x: 477, endPoint y: 342, distance: 144.8
click at [477, 342] on div at bounding box center [302, 345] width 518 height 60
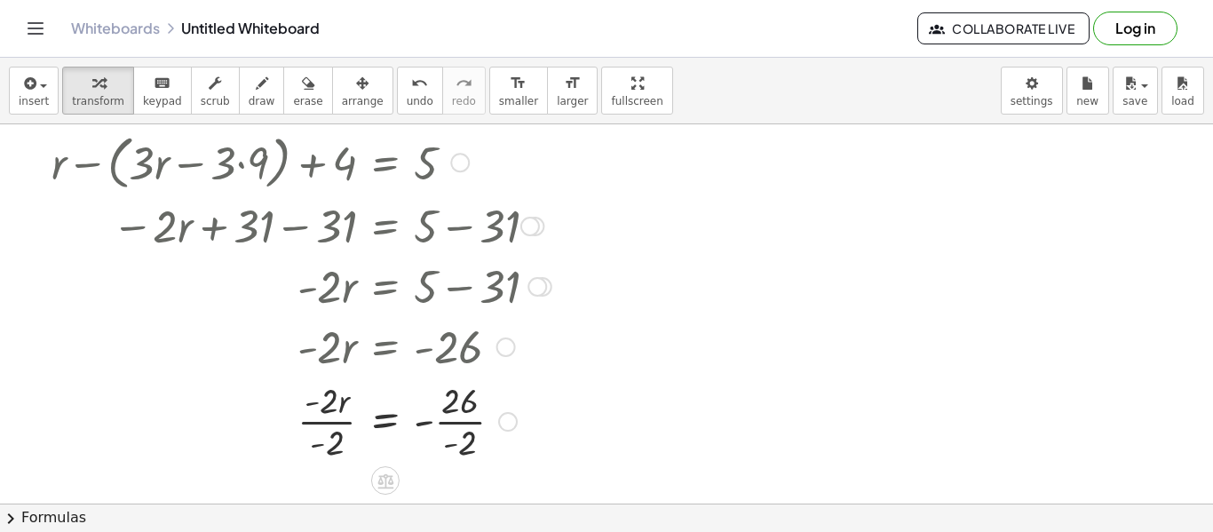
click at [330, 410] on div at bounding box center [302, 420] width 518 height 89
click at [334, 411] on div at bounding box center [302, 420] width 518 height 89
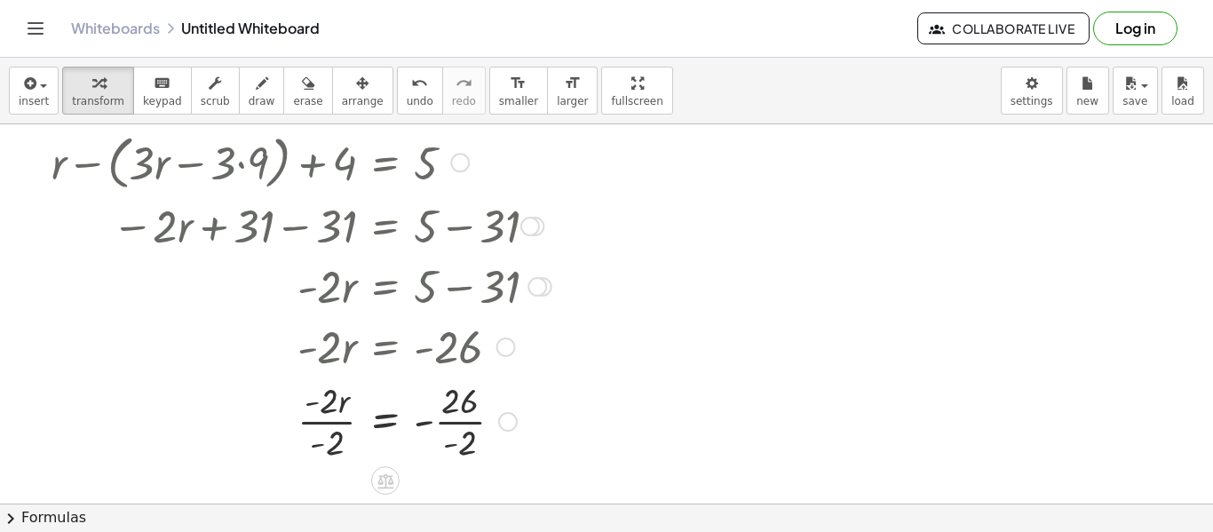
click at [334, 411] on div at bounding box center [302, 420] width 518 height 89
click at [335, 429] on div at bounding box center [302, 420] width 518 height 89
click at [468, 433] on div at bounding box center [302, 420] width 518 height 89
click at [468, 433] on div at bounding box center [302, 420] width 518 height 59
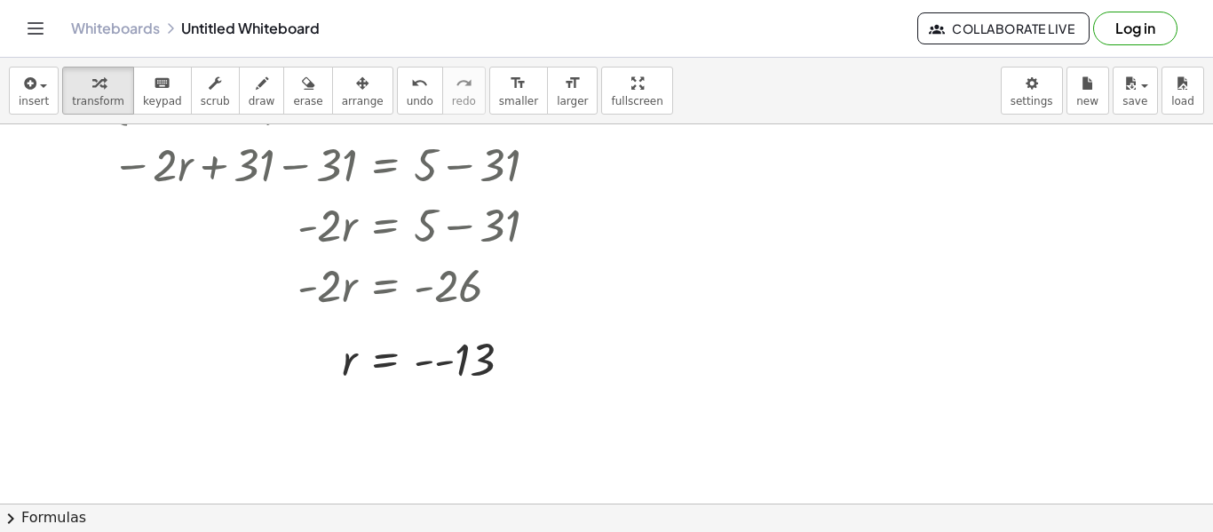
scroll to position [716, 0]
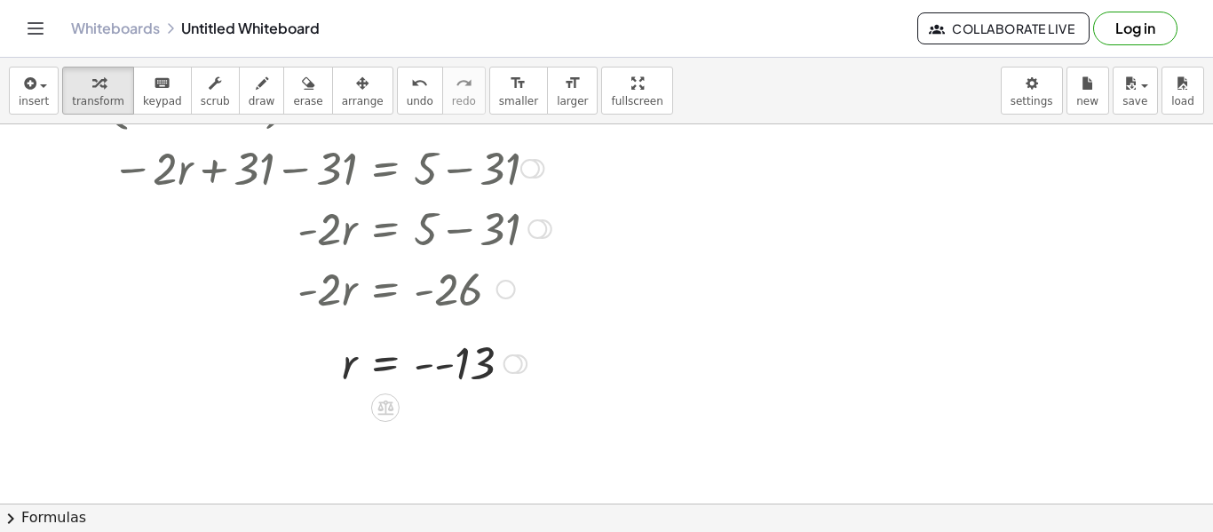
click at [421, 369] on div at bounding box center [302, 362] width 518 height 59
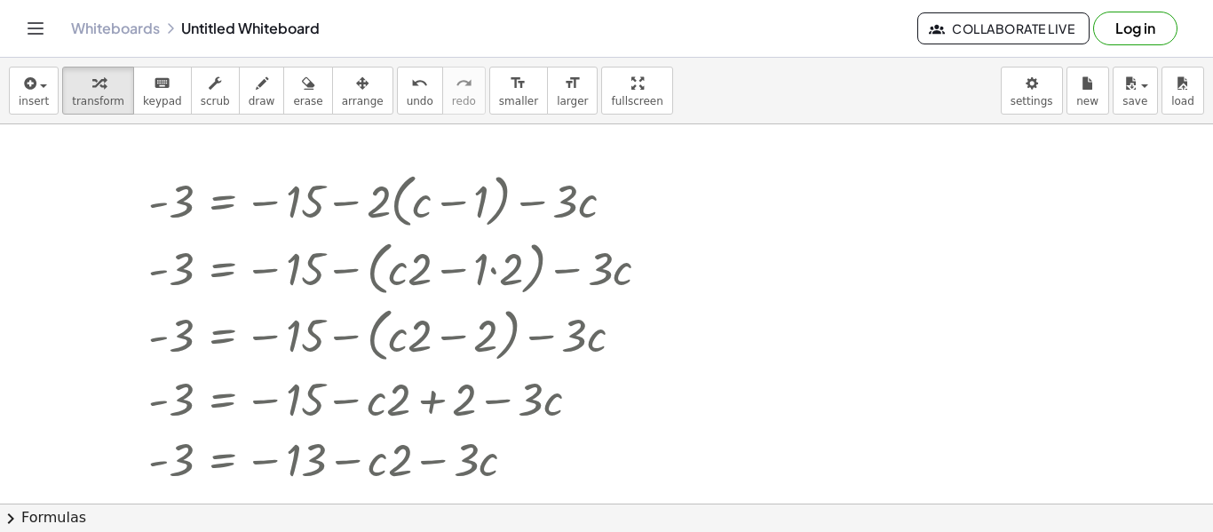
scroll to position [0, 0]
